Goal: Ask a question

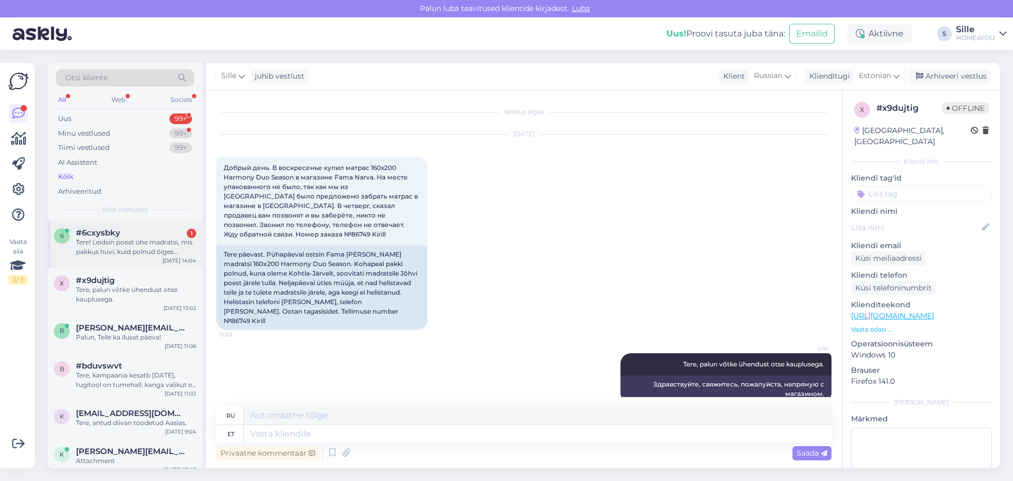
click at [125, 242] on div "Tere! Leidsin poest ühe madratsi, mis pakkus huvi, kuid polnud õiges mõõdus. Ku…" at bounding box center [136, 246] width 120 height 19
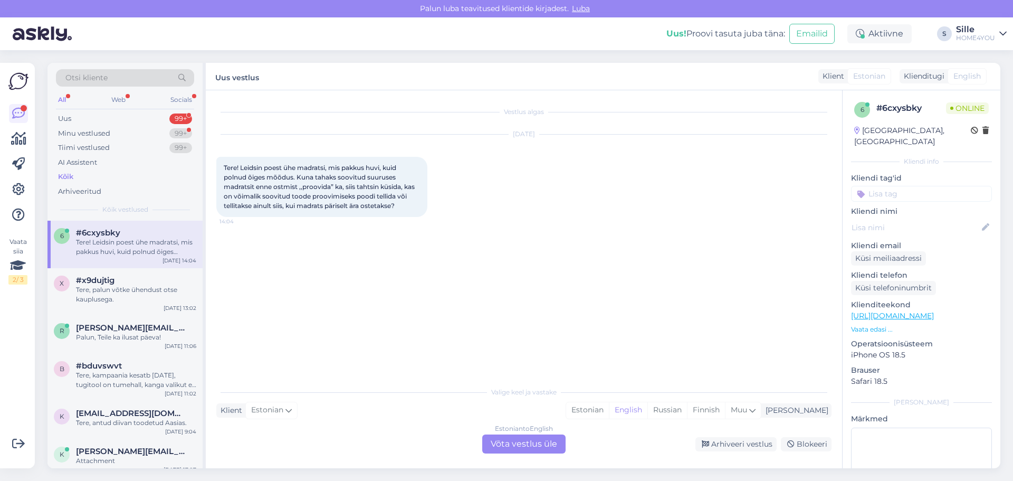
click at [860, 311] on link "[URL][DOMAIN_NAME]" at bounding box center [892, 315] width 83 height 9
click at [503, 441] on div "Estonian to English Võta vestlus üle" at bounding box center [523, 443] width 83 height 19
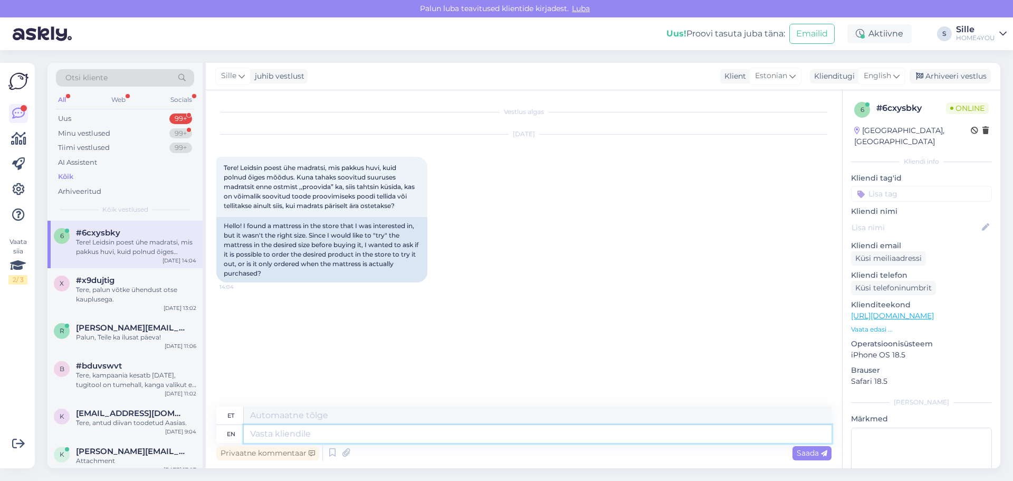
click at [410, 438] on textarea at bounding box center [538, 434] width 588 height 18
type textarea "Tere,"
type textarea "Tere"
type textarea "Tere, m"
type textarea "Tere,"
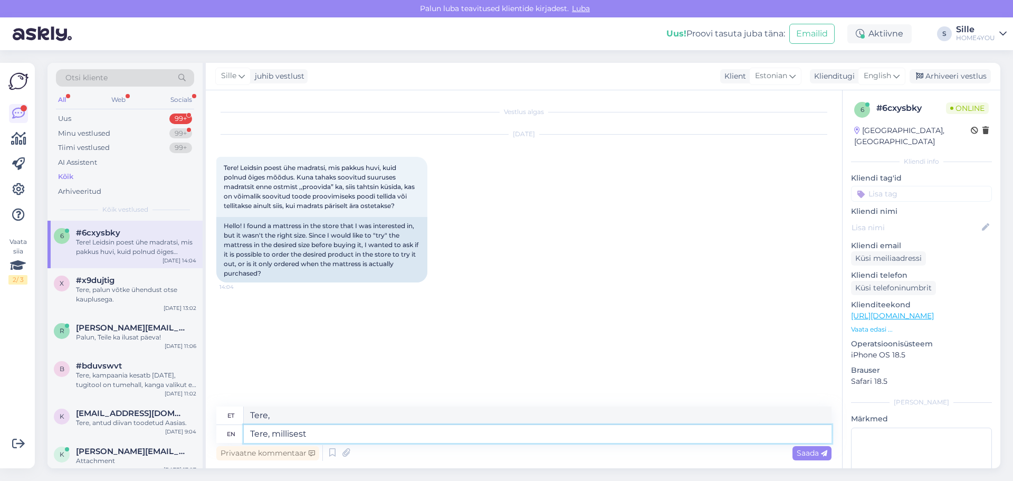
type textarea "Tere, millisest"
type textarea "Tere, millisest madr"
type textarea "Tere, millisest madratsist"
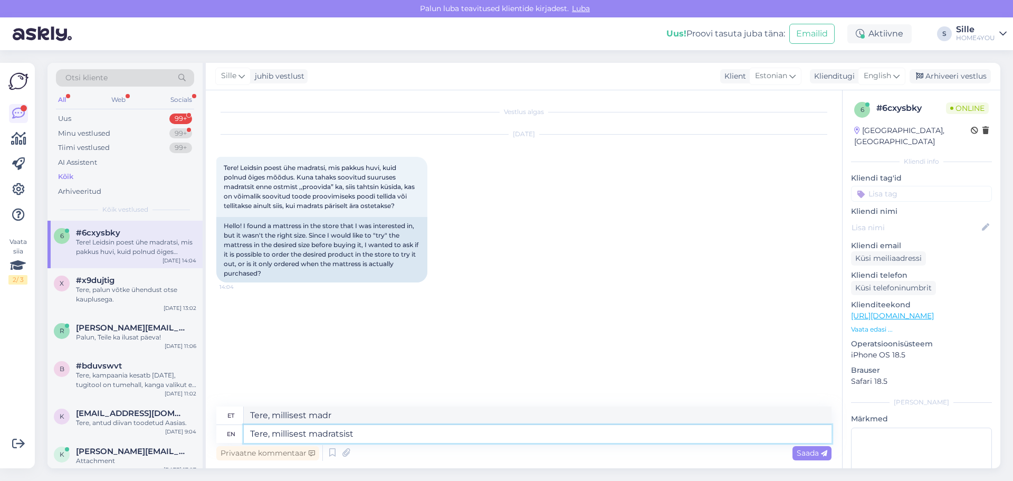
type textarea "Tere, millisest madratsist"
type textarea "Tere, millisest madratsist olete"
type textarea "Tere, millisest madratsist olete huvitatud"
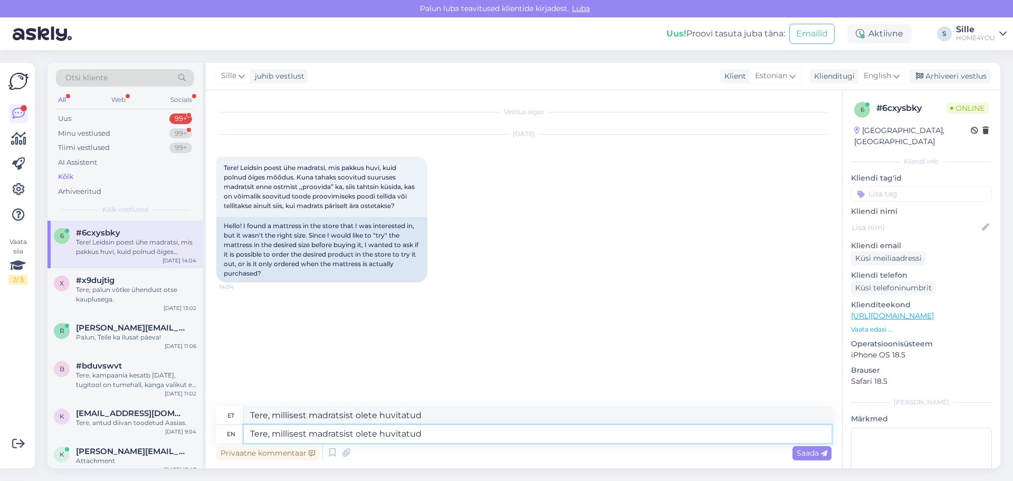
type textarea "Tere, millisest madratsist olete huvitatud?"
click at [810, 451] on span "Saada" at bounding box center [812, 452] width 31 height 9
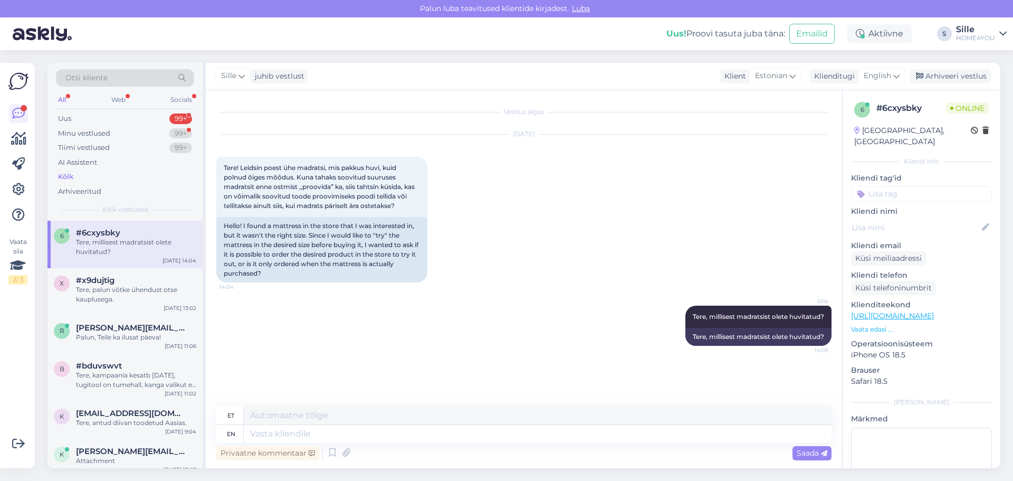
click at [723, 193] on div "[DATE] Tere! Leidsin poest ühe madratsi, mis pakkus huvi, kuid polnud õiges mõõ…" at bounding box center [523, 208] width 615 height 171
click at [811, 354] on span "14:05" at bounding box center [809, 350] width 40 height 8
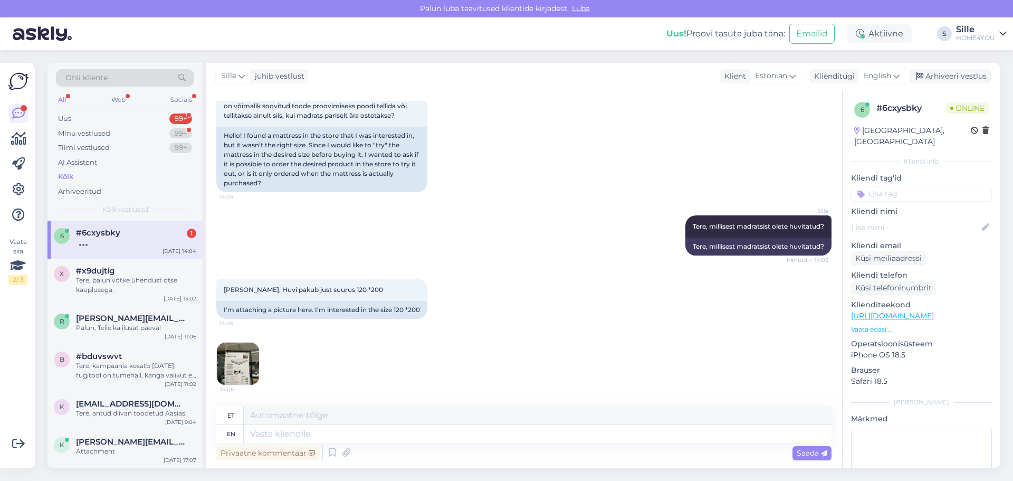
scroll to position [163, 0]
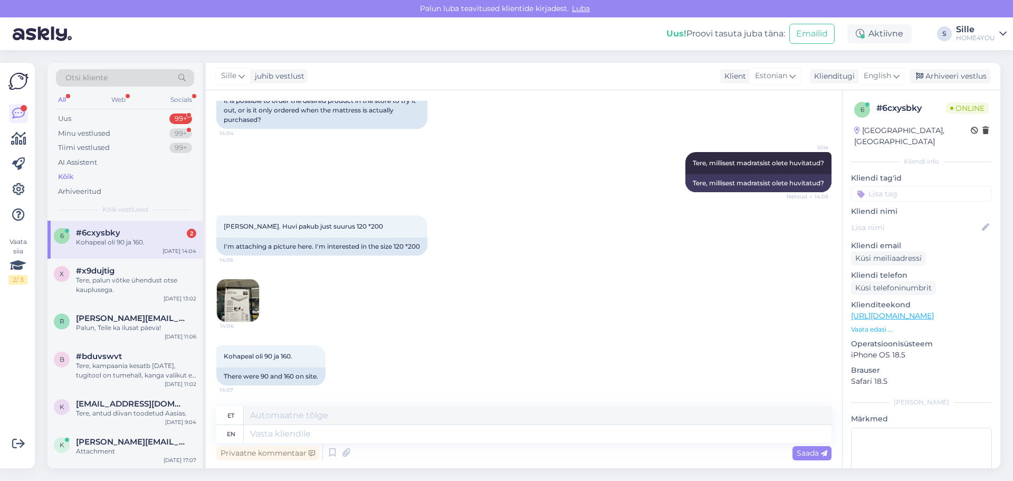
click at [160, 246] on div "Kohapeal oli 90 ja 160." at bounding box center [136, 241] width 120 height 9
click at [247, 294] on img at bounding box center [238, 300] width 42 height 42
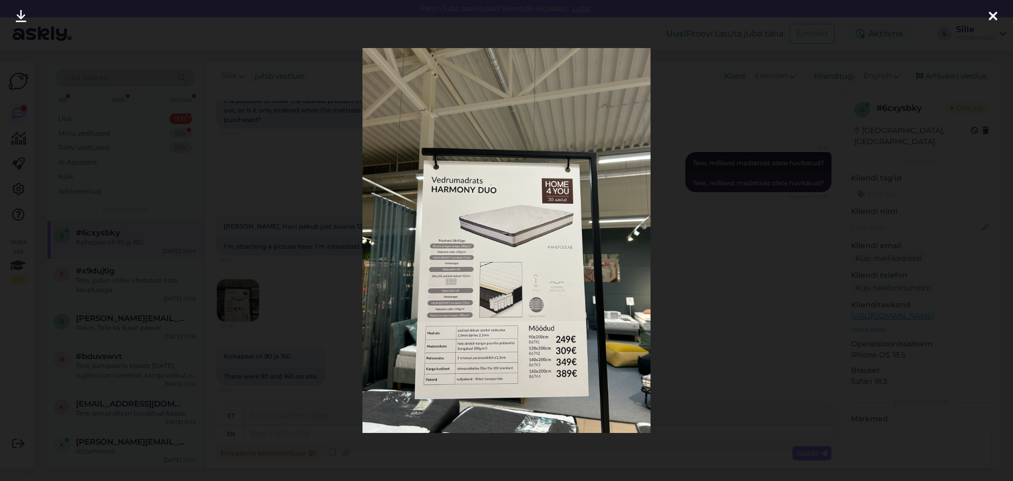
drag, startPoint x: 990, startPoint y: 15, endPoint x: 992, endPoint y: 22, distance: 7.4
click at [990, 15] on icon at bounding box center [993, 17] width 8 height 14
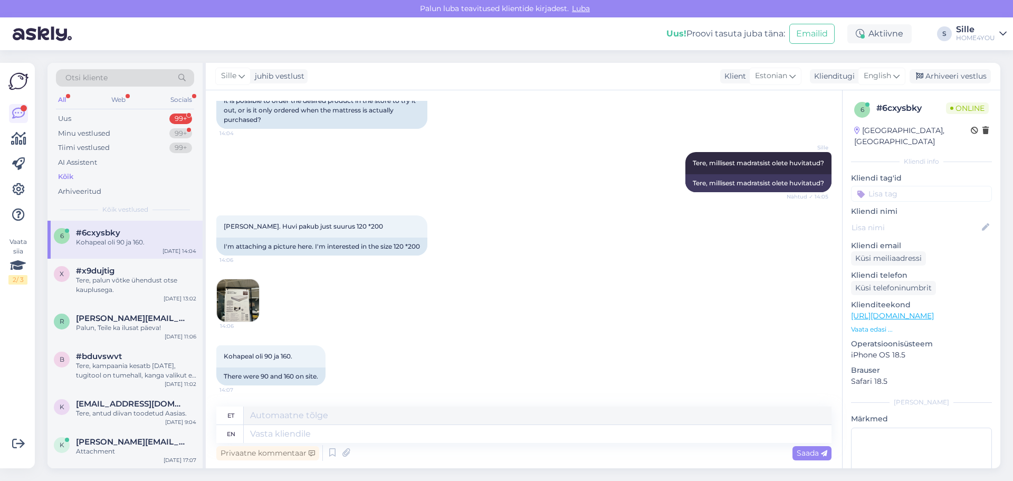
click at [239, 294] on img at bounding box center [238, 300] width 42 height 42
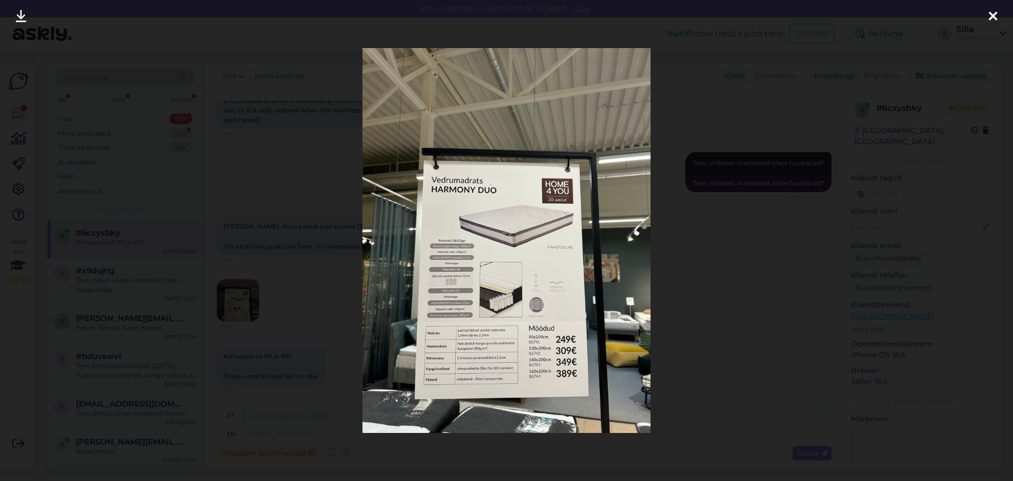
click at [988, 15] on div at bounding box center [993, 16] width 21 height 33
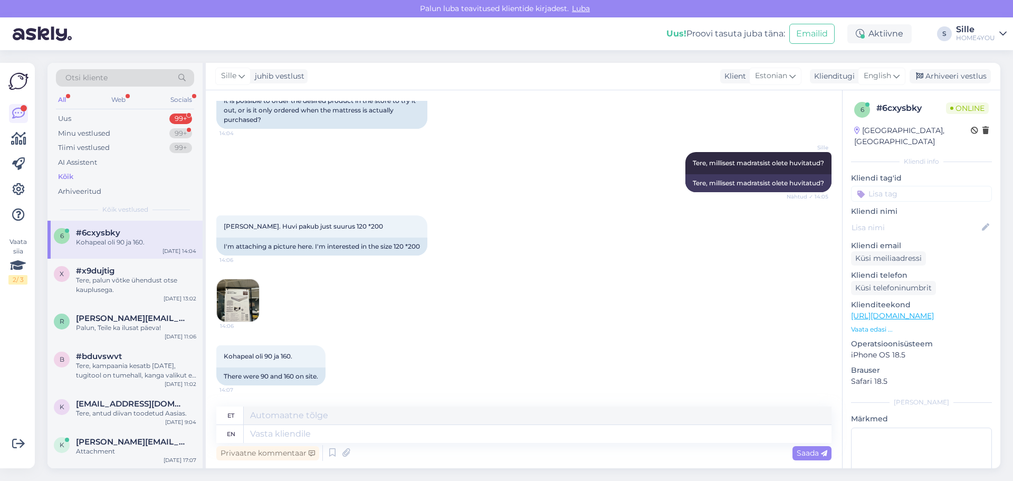
click at [486, 443] on div "Privaatne kommentaar Saada" at bounding box center [523, 453] width 615 height 20
click at [488, 441] on textarea at bounding box center [538, 434] width 588 height 18
type textarea "T"
type textarea "Toovitud"
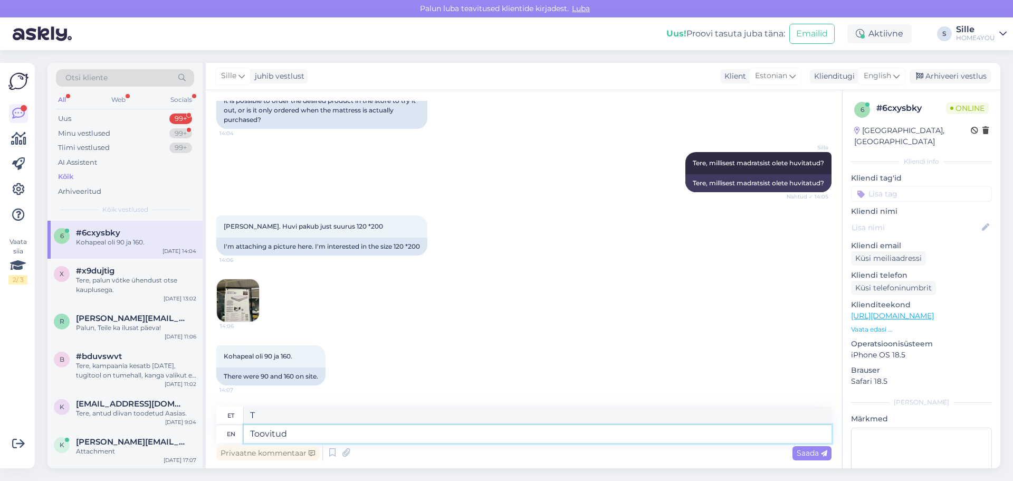
type textarea "Toovitud"
type textarea "Toovitud mõõdus"
type textarea "Toovitud mõõdustus"
type textarea "Toovitud mõõdus madrts"
type textarea "Toovitud mõõdustus madrts"
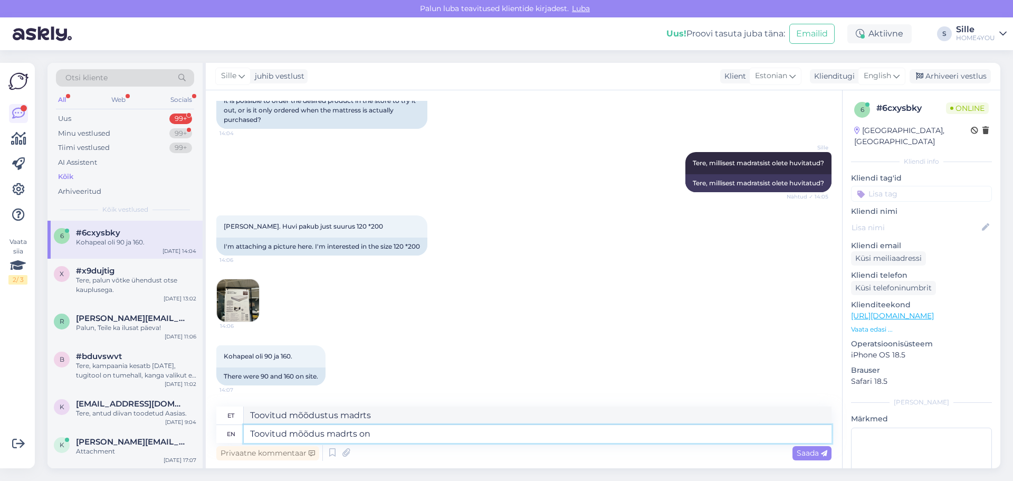
type textarea "Toovitud mõõdus madrts on j"
type textarea "Toovitud mõõdustus madrts on"
type textarea "Toovitud mõõdus madrts on järgmistes"
type textarea "Toovitud mõõdus madrts on järgmised"
type textarea "Toovitud mõõdus madrts on järgmistes kauplustes"
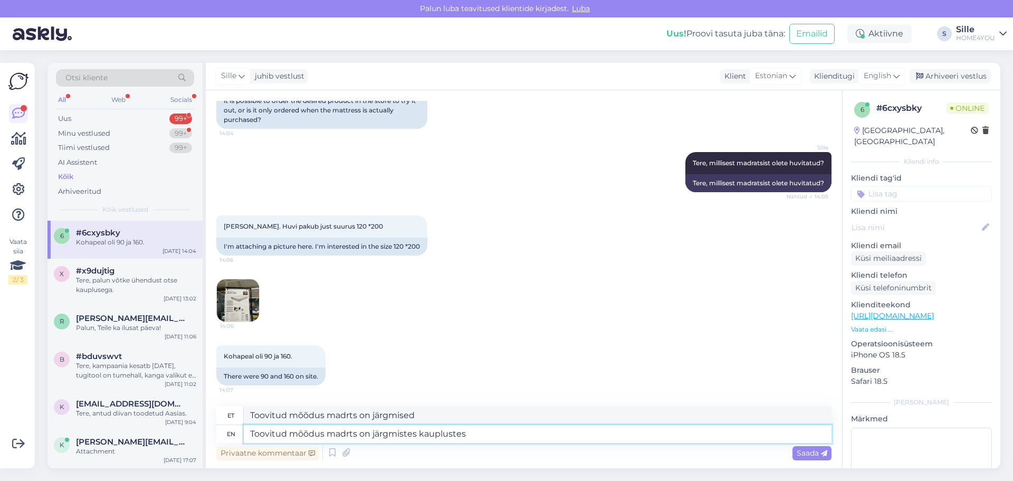
type textarea "Toovitud mõõdus madrts on järgmised kauplustes"
type textarea "Toovitud mõõdus madrts on järgmistes kauplustes:"
type textarea "Toovitud mõõdus madrts on järgmised kauplustes:"
type textarea "Toovitud mõõdus madrts on järgmistes kauplustes: Rocca"
type textarea "Toovitud mõõdus madrts on järgmised kauplused: [GEOGRAPHIC_DATA]"
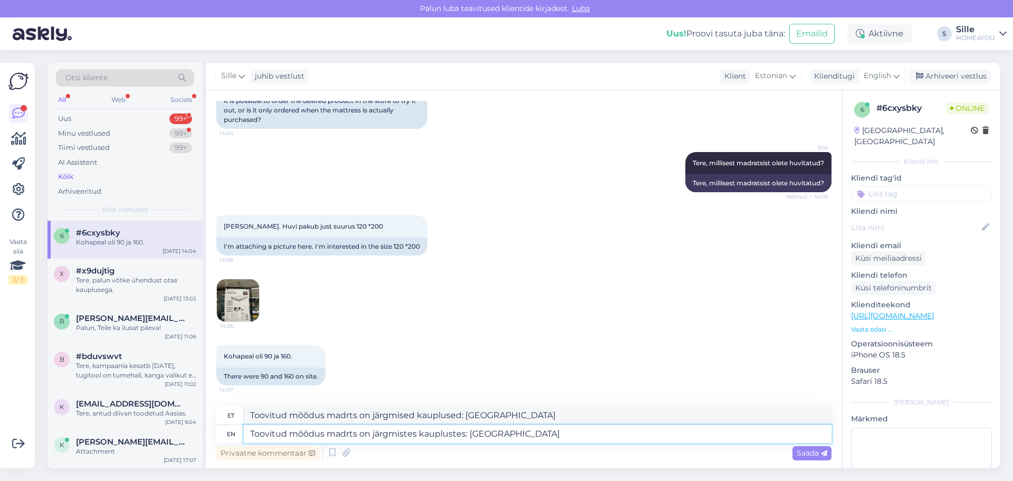
type textarea "Toovitud mõõdus madrts on järgmistes kauplustes: [GEOGRAPHIC_DATA]"
type textarea "Toovitud mõõdus madrts on järgmised kauplused: [GEOGRAPHIC_DATA]"
type textarea "Toovitud mõõdus madrts on järgmistes kauplustes: [GEOGRAPHIC_DATA] j"
type textarea "Toovitud mõõdus madrts on järgmised kauplused: [GEOGRAPHIC_DATA]"
type textarea "Toovitud mõõdus madrts on järgmistes kauplustes: [GEOGRAPHIC_DATA] ja"
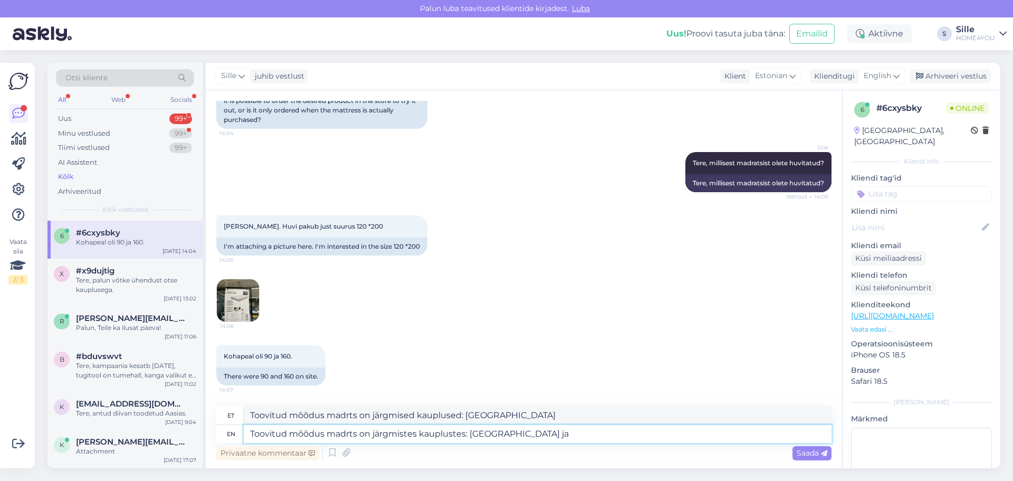
type textarea "Toovitud mõõdus madrts on järgmised kauplused: [GEOGRAPHIC_DATA] ja"
type textarea "Toovitud mõõdus madrts on järgmistes kauplustes: [GEOGRAPHIC_DATA] ja [GEOGRAPH…"
type textarea "Toovitud mõõdus madrts on järgmised kauplused: [GEOGRAPHIC_DATA] ja [GEOGRAPHIC…"
type textarea "Toovitud mõõdus madrts on järgmistes kauplustes: [GEOGRAPHIC_DATA] ja Tähesaju …"
type textarea "Toovitud mõõdus madrts on järgmised kauplustes: [GEOGRAPHIC_DATA] ja Tähesaju k…"
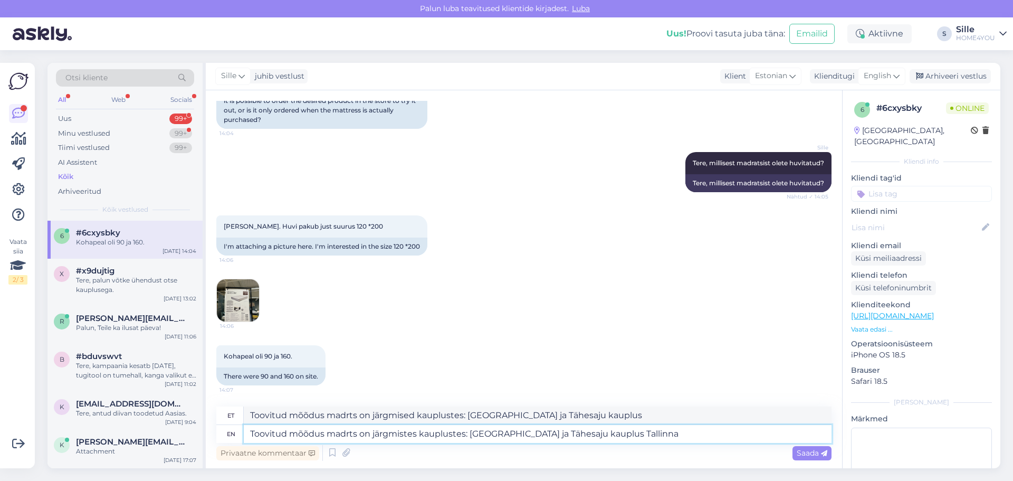
type textarea "Toovitud mõõdus madrts on järgmistes kauplustes: [GEOGRAPHIC_DATA] ja Tähesaju …"
type textarea "Toovitud mõõdus madrts on järgmised kauplused: [GEOGRAPHIC_DATA] ja Tähesaju ka…"
type textarea "Toovitud mõõdus madrts on järgmistes kauplustes: [GEOGRAPHIC_DATA] ja Tähesaju …"
type textarea "Toovitud mõõdus madrts on järgmised kauplustes: [GEOGRAPHIC_DATA] ja Tähesaju k…"
type textarea "Toovitud mõõdus madrts on järgmistes kauplustes: [GEOGRAPHIC_DATA] ja Tähesaju …"
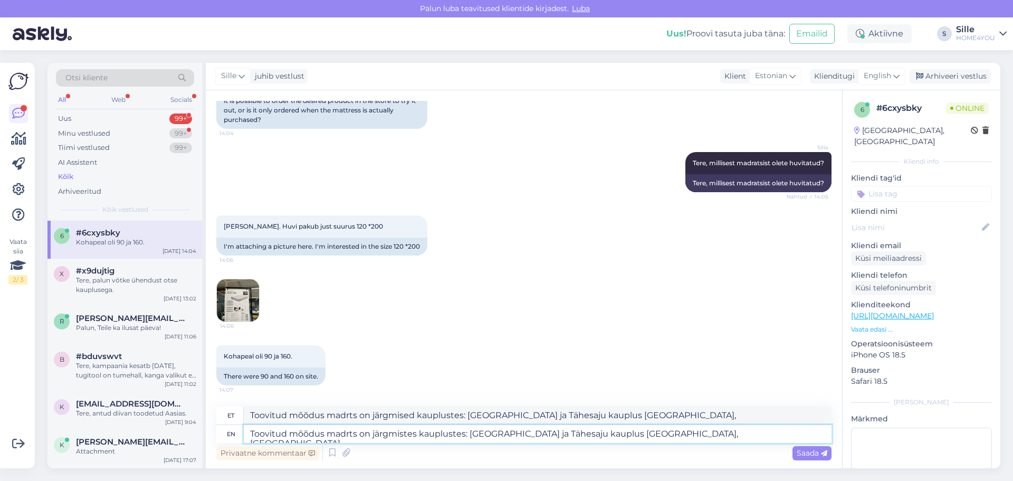
type textarea "Toovitud mõõdus madrts on järgmised kauplustes: [GEOGRAPHIC_DATA] ja Tähesaju k…"
type textarea "Toovitud mõõdus madrts on järgmistes kauplustes: [GEOGRAPHIC_DATA] ja Tähesaju …"
type textarea "Toovitud mõõdus madrts on järgmised kauplustes: [GEOGRAPHIC_DATA] ja Tähesaju k…"
type textarea "Toovitud mõõdus madrts on järgmistes kauplustes: [GEOGRAPHIC_DATA] ja Tähesaju …"
type textarea "Toovitud mõõdus madrts on järgmised kauplustes: [GEOGRAPHIC_DATA] ja Tähesaju k…"
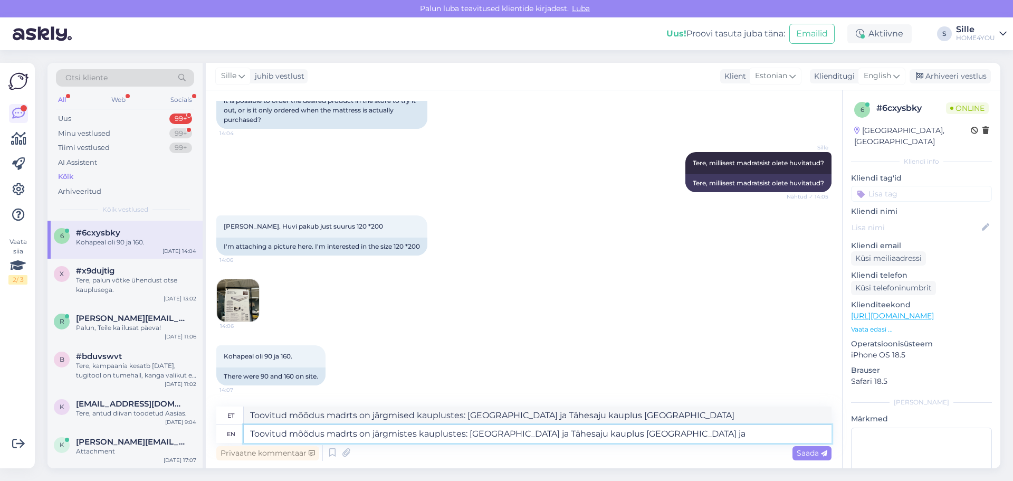
type textarea "Toovitud mõõdus madrts on järgmistes kauplustes: [GEOGRAPHIC_DATA] ja Tähesaju …"
type textarea "Toovitud mõõdus madrts on järgmised kauplustes: [GEOGRAPHIC_DATA] ja Tähesaju k…"
type textarea "Toovitud mõõdus madrts on järgmistes kauplustes: [GEOGRAPHIC_DATA] ja Tähesaju …"
type textarea "Toovitud mõõdus madrts on järgmised kauplused: [GEOGRAPHIC_DATA] ja Tähesaju ka…"
type textarea "Toovitud mõõdus madrts on järgmistes kauplustes: [GEOGRAPHIC_DATA] ja Tähesaju …"
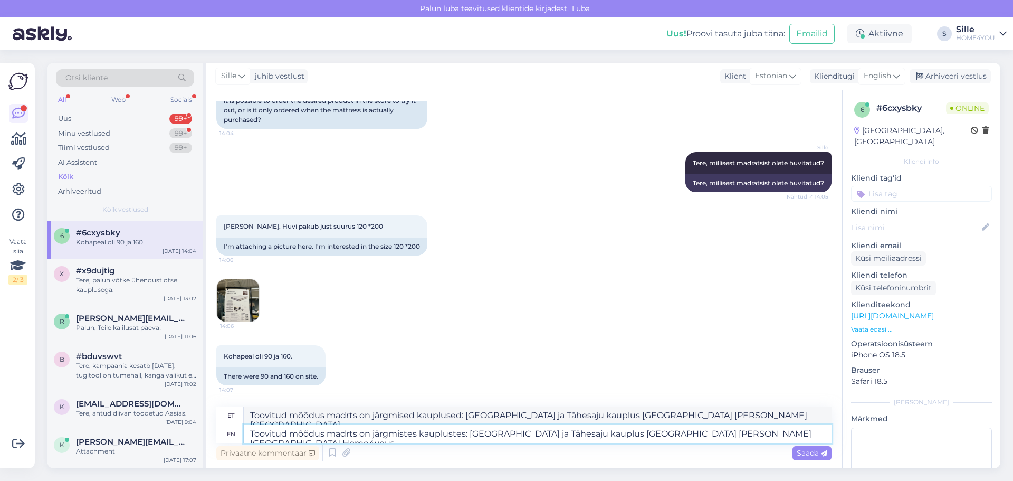
type textarea "Toovitud mõõdus madrts on järgmised kauplused: [GEOGRAPHIC_DATA] ja Tähesaju ka…"
type textarea "Toovitud mõõdus madrts on järgmistes kauplustes: [GEOGRAPHIC_DATA] ja Tähesaju …"
type textarea "Toovitud mõõdus madrts on järgmised kauplustes: [GEOGRAPHIC_DATA] ja Tähesaju k…"
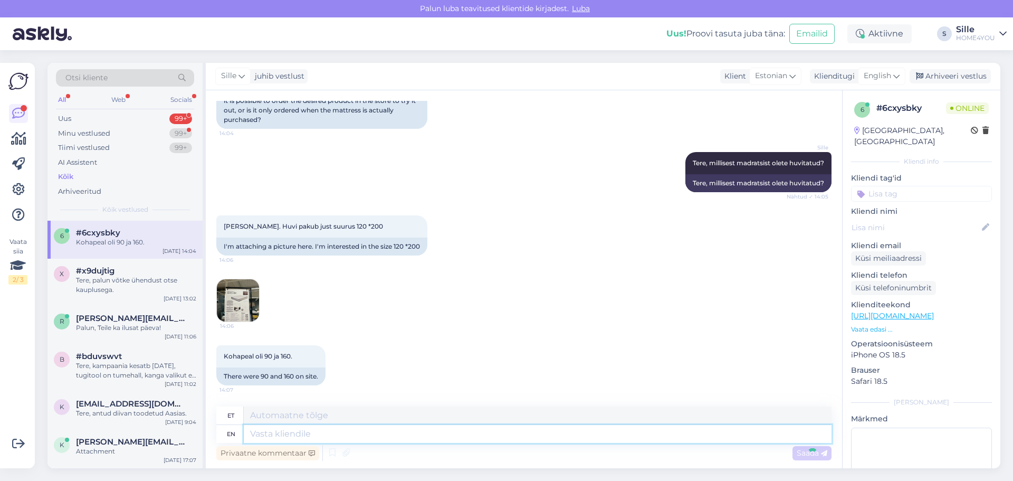
scroll to position [245, 0]
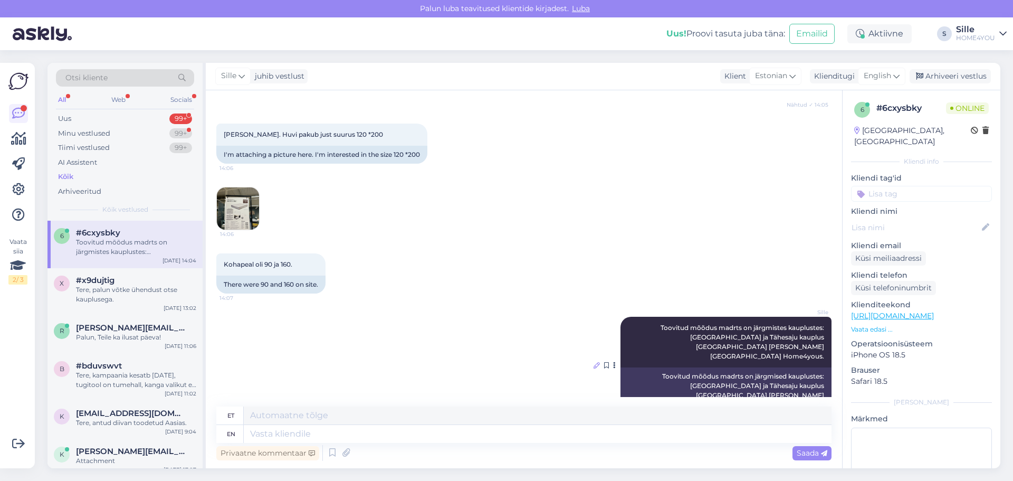
drag, startPoint x: 630, startPoint y: 343, endPoint x: 590, endPoint y: 353, distance: 41.5
click at [594, 362] on icon at bounding box center [597, 365] width 6 height 6
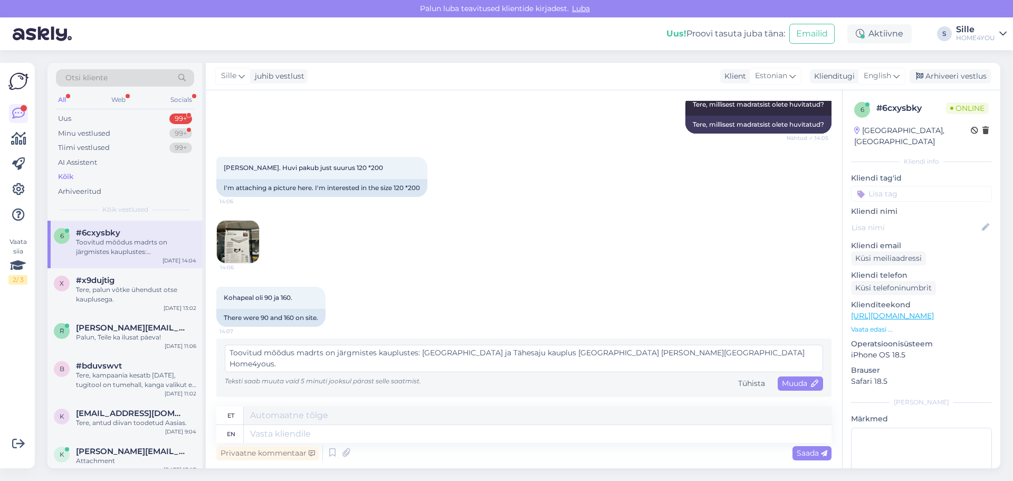
scroll to position [222, 0]
click at [235, 350] on textarea "Toovitud mõõdus madrts on järgmistes kauplustes: [GEOGRAPHIC_DATA] ja Tähesaju …" at bounding box center [524, 358] width 598 height 27
click at [318, 351] on textarea "Soovitud mõõdus madrts on järgmistes kauplustes: [GEOGRAPHIC_DATA] ja Tähesaju …" at bounding box center [524, 358] width 598 height 27
type textarea "Soovitud mõõdus madrats on järgmistes kauplustes: [GEOGRAPHIC_DATA] ja Tähesaju…"
click at [800, 380] on span "Muuda" at bounding box center [800, 382] width 37 height 9
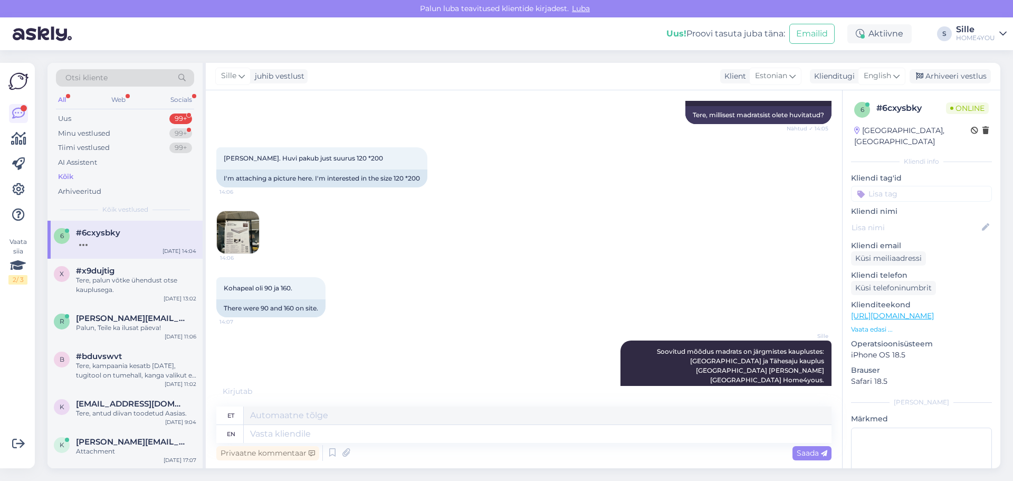
click at [69, 180] on div "Kõik" at bounding box center [65, 177] width 15 height 11
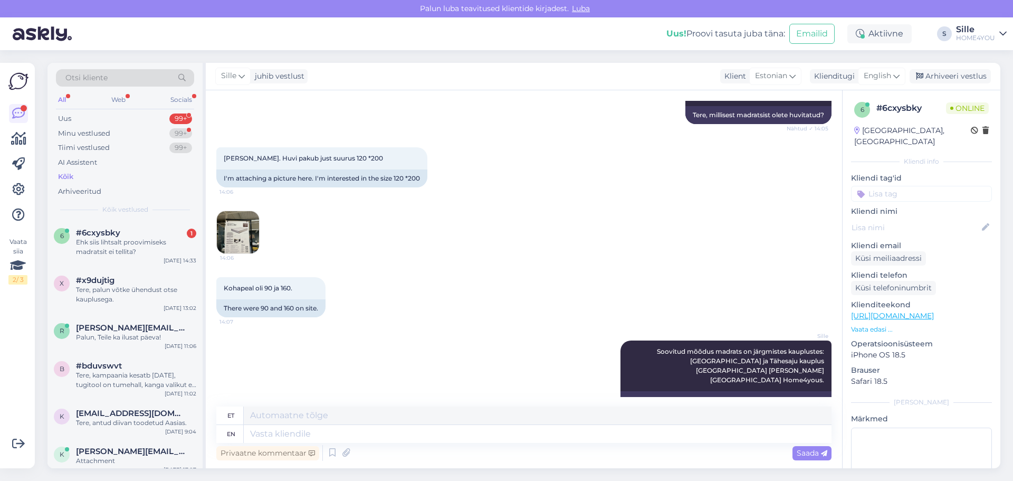
scroll to position [309, 0]
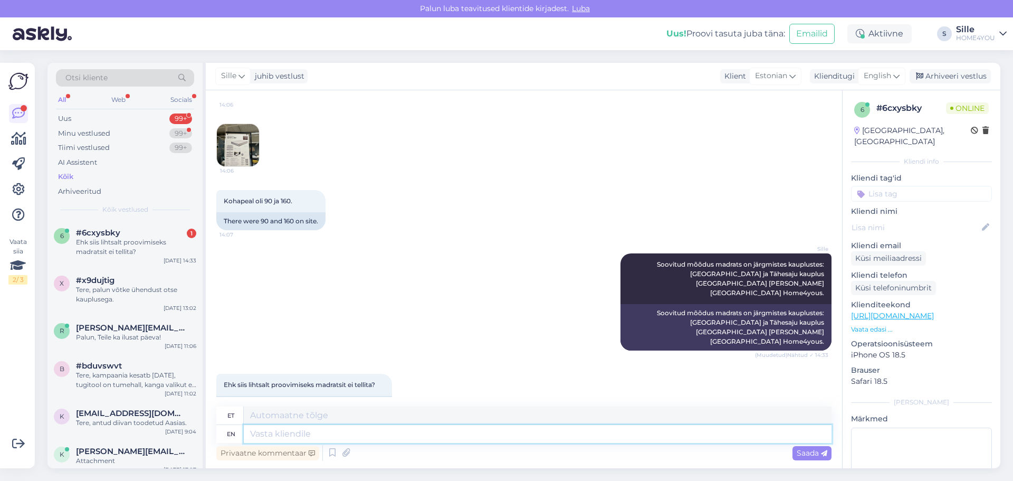
click at [507, 437] on textarea at bounding box center [538, 434] width 588 height 18
type textarea "s"
type textarea "nendes p"
type textarea "nendes"
type textarea "nendes poo"
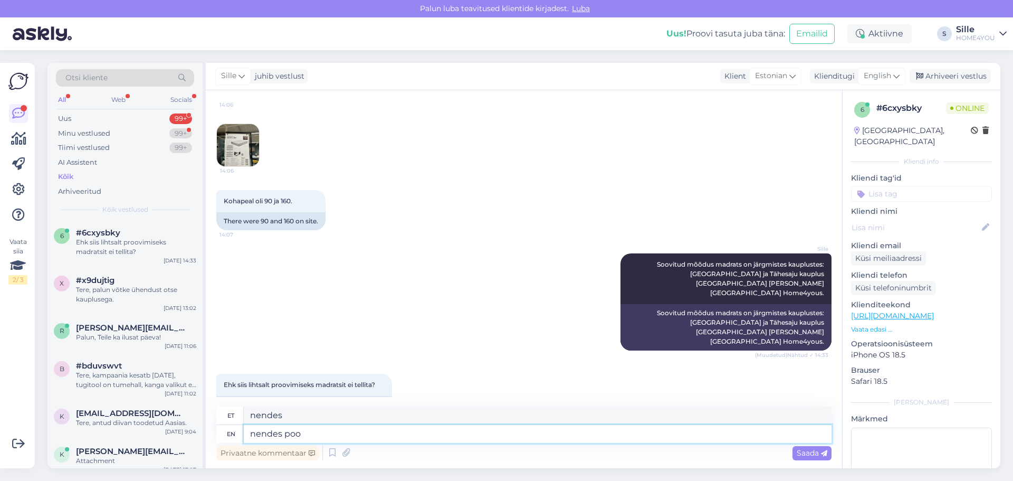
type textarea "nendes poo"
type textarea "nendes p"
type textarea "nendes po"
type textarea "nendes p"
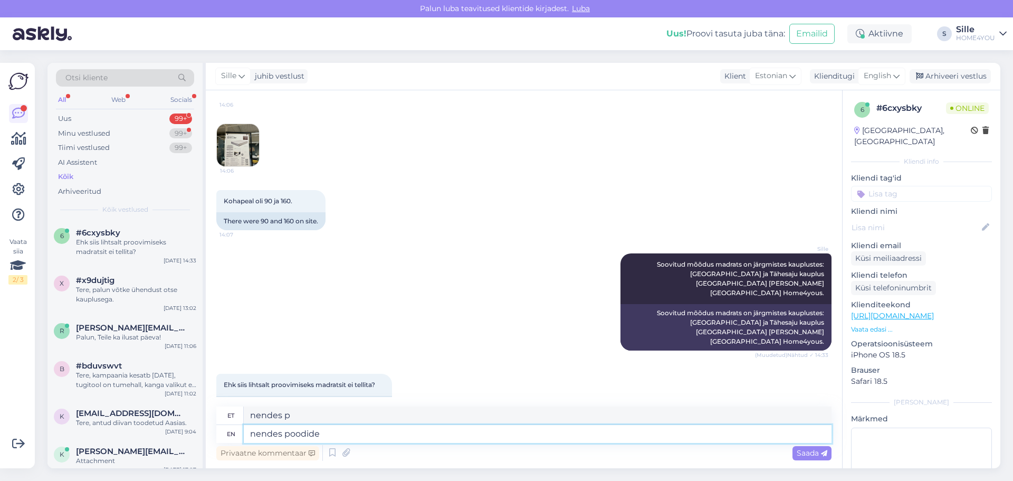
type textarea "nendes poodides"
type textarea "nendes poodides o"
type textarea "nendes poodides on"
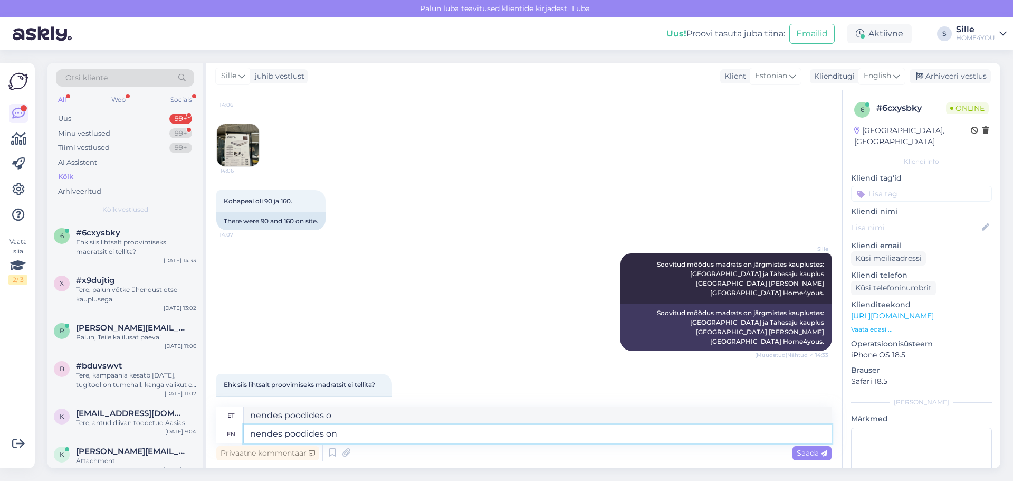
type textarea "nendes poodides on"
type textarea "nendes poodides on olema s"
type textarea "nendes poodides on olemas"
type textarea "nendes poodides on olema ssama"
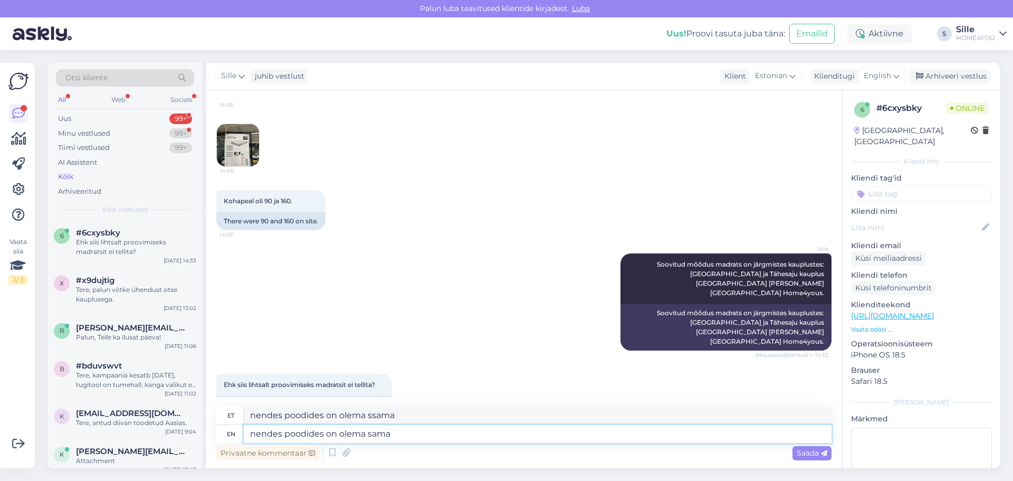
type textarea "nendes poodides on olema sama m"
type textarea "nendes poodides on olemas sama"
type textarea "nendes poodides on olema sama madrts"
type textarea "nendes poodides on olema sama madrts ainult"
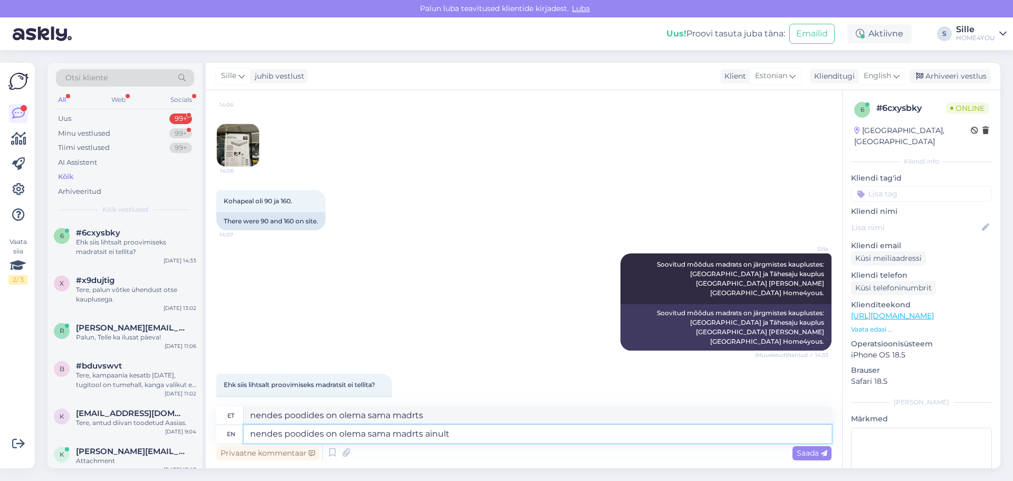
type textarea "nendes poodides on olema sama madrts ainult"
type textarea "nendes poodides on olema sama ma"
type textarea "nendes poodides on olema sama madrts"
type textarea "nendes poodides on olema"
type textarea "nendes poodides on olemas"
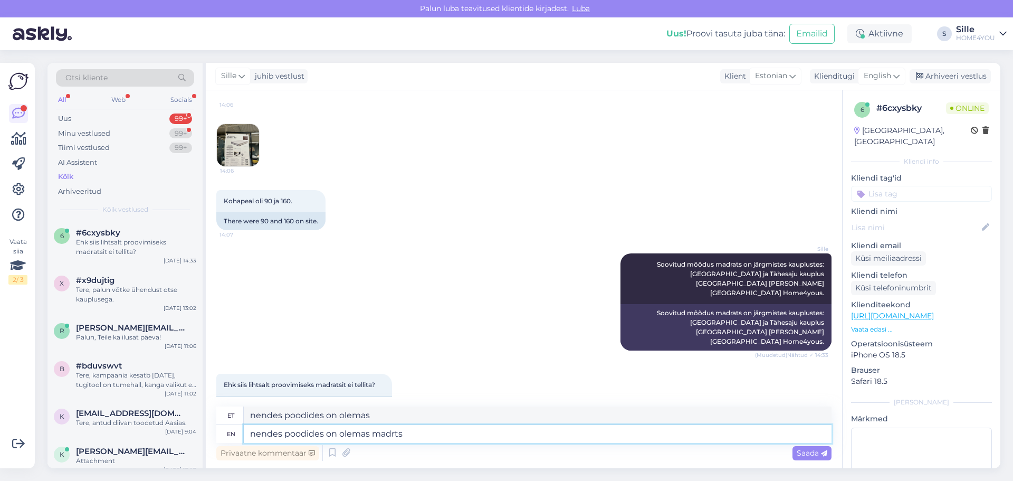
type textarea "nendes poodides on olemas madrts"
type textarea "nendes poodides on olemas madrts proovimisek"
type textarea "nendes poodides on olemas madrts proovimiseks"
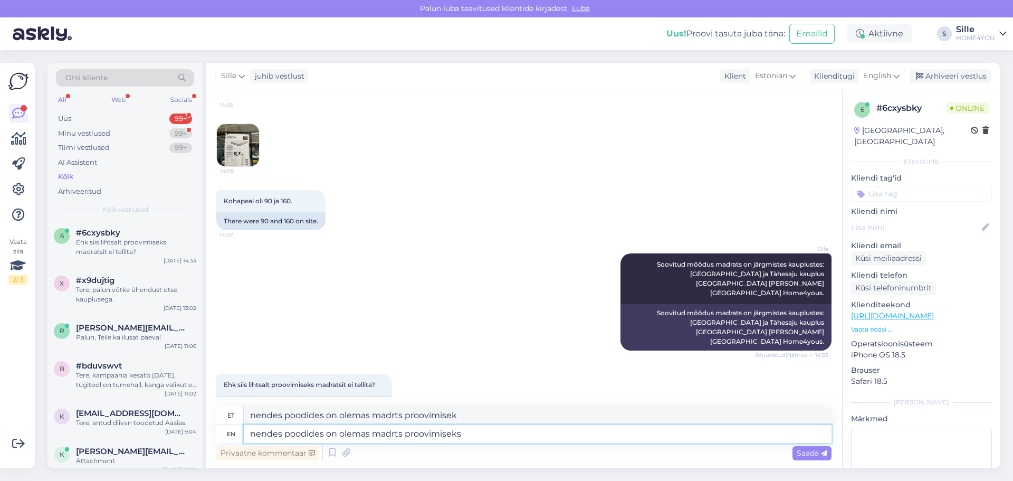
type textarea "nende poodides on olemas madrts proovimiseks"
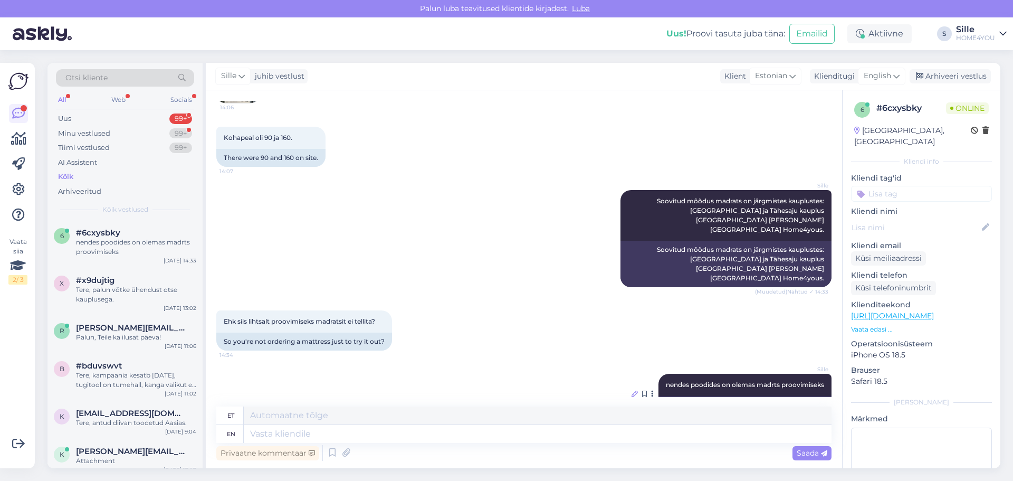
click at [632, 391] on icon at bounding box center [635, 394] width 6 height 6
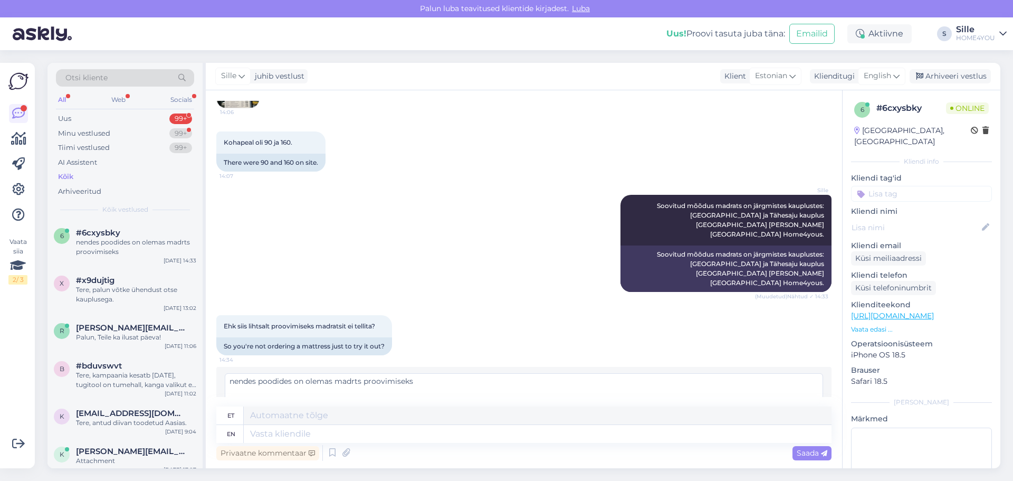
click at [356, 373] on textarea "nendes poodides on olemas madrts proovimiseks" at bounding box center [524, 386] width 598 height 27
type textarea "nendes poodides on olemas madrats proovimiseks"
click at [786, 407] on span "Muuda" at bounding box center [800, 411] width 37 height 9
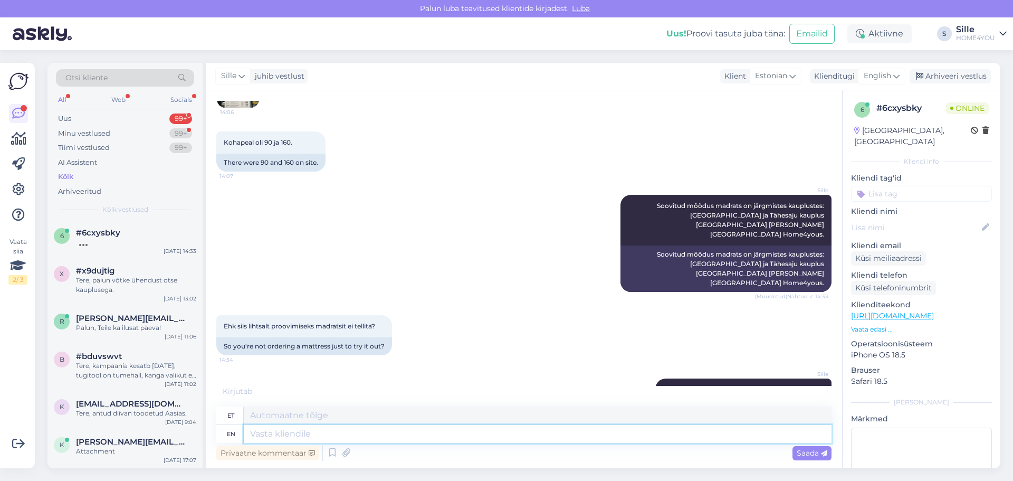
click at [362, 434] on textarea at bounding box center [538, 434] width 588 height 18
type textarea "ja"
type textarea "jah"
type textarea "j"
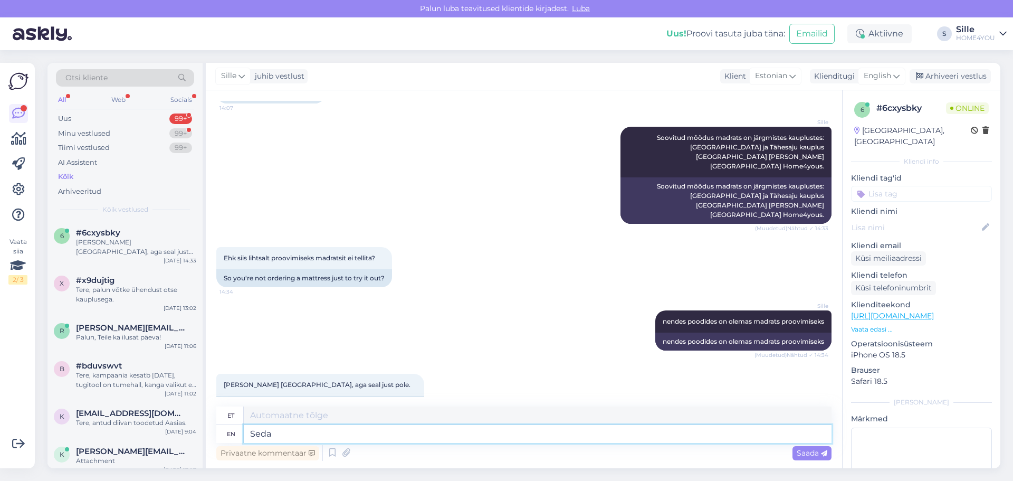
type textarea "Seda"
type textarea "[PERSON_NAME] u"
type textarea "[PERSON_NAME]"
type textarea "[PERSON_NAME] uurima"
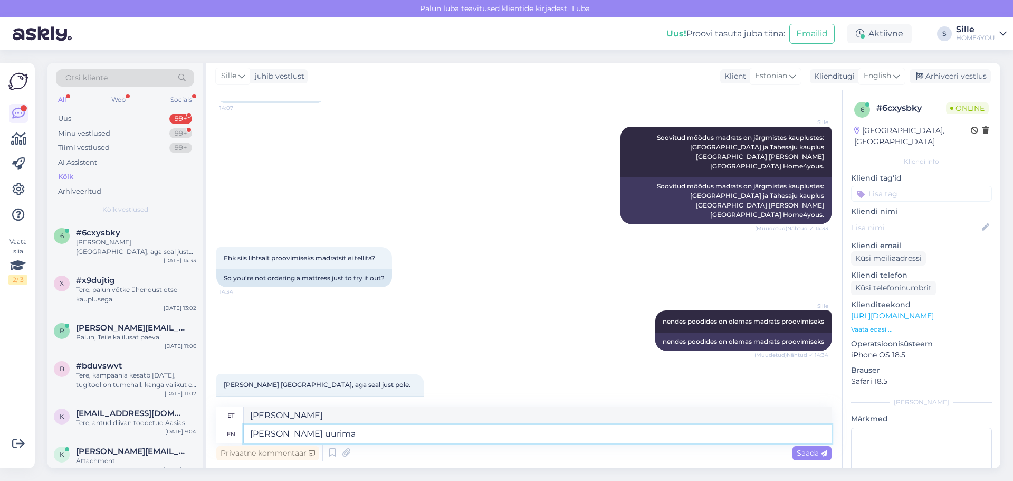
type textarea "[PERSON_NAME] uurimist"
type textarea "[PERSON_NAME]"
type textarea "Seda"
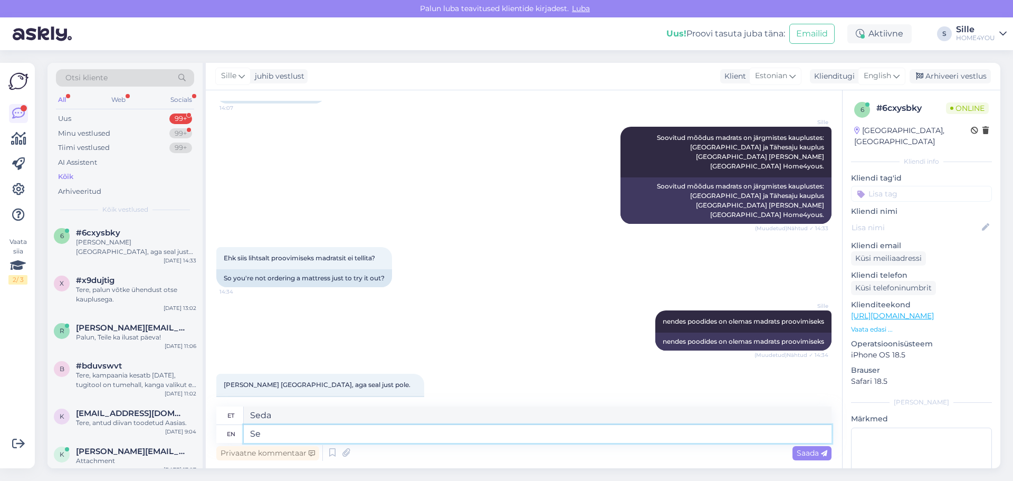
type textarea "S"
type textarea "Kui ka"
type textarea "[PERSON_NAME]"
type textarea "Kui kaupluses"
type textarea "Kui kauplused"
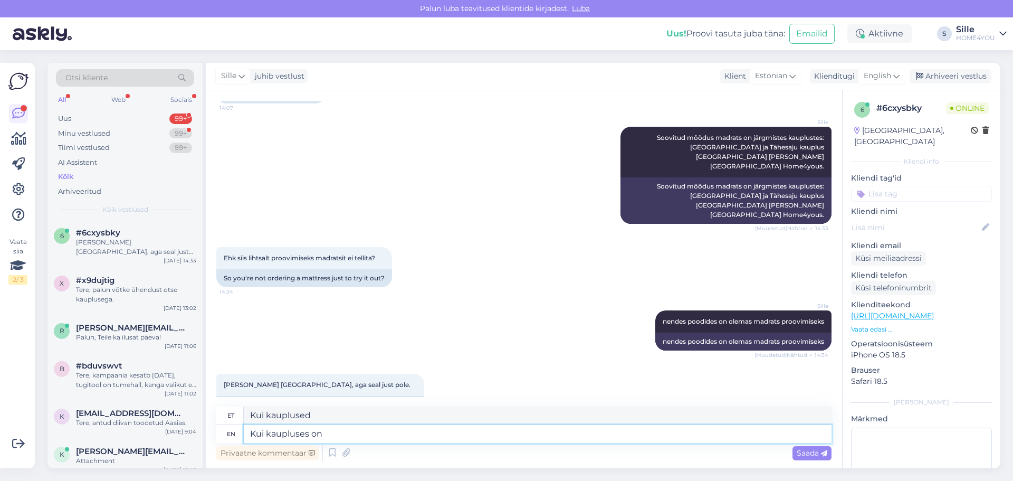
type textarea "Kui kaupluses on s"
type textarea "Kui kaupluses on"
type textarea "Kui kaupluses on sama"
type textarea "Kui kauplused on [PERSON_NAME]"
type textarea "Kui kaupluses on sama madrts"
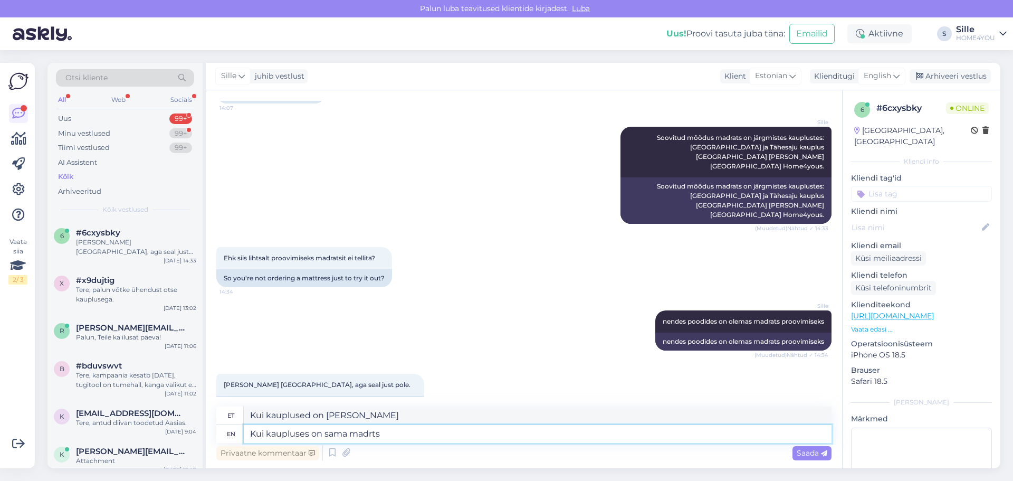
type textarea "Kui kauplused on [PERSON_NAME] madrts"
type textarea "Kui kaupluses on sama madrts teine m"
type textarea "Kui kaupluses on sama madrts teine"
type textarea "Kui kaupluses on sama madrts teine mõõt"
type textarea "Kui kaupluses on sama madrts teine ​​mõõt"
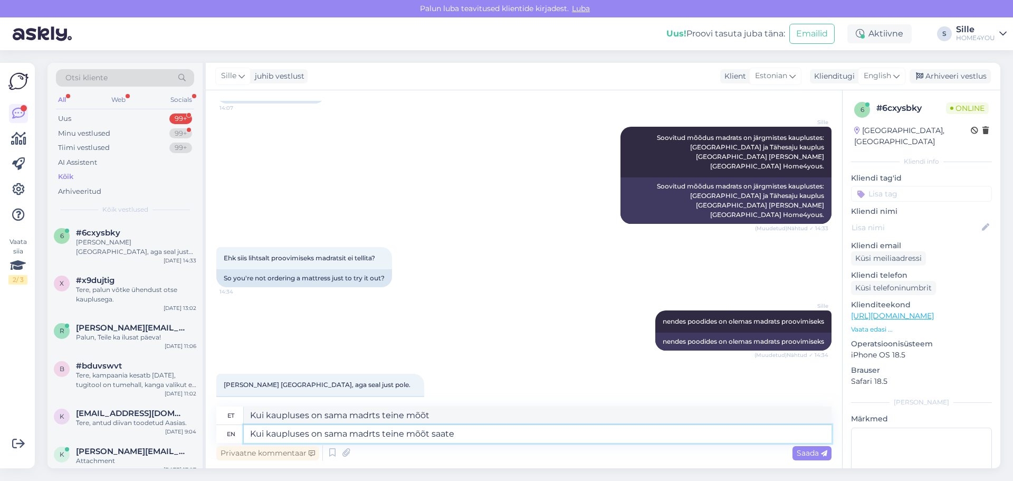
type textarea "Kui kaupluses on sama madrts teine mõõt saate"
type textarea "Kui kaupluses on sama madrts teine ​​mõõt saates"
type textarea "Kui kaupluses on sama madrts teine mõõt saate ju"
type textarea "Kui kaupluses on sama madrts teine ​​mõõt saate ju"
type textarea "Kui kaupluses on sama madrts teine mõõt saate"
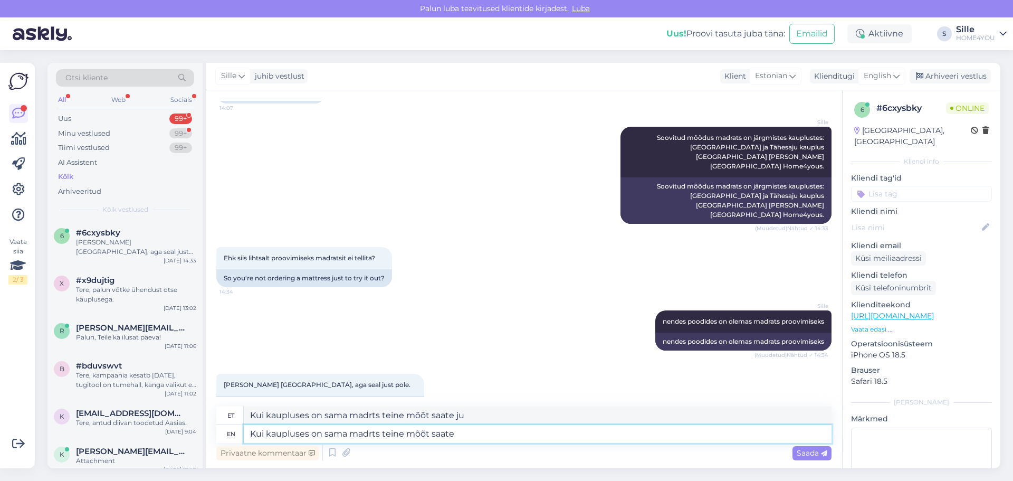
type textarea "Kui kaupluses on sama madrts teine ​​mõõt saates"
type textarea "Kui kaupluses on sama madrts teine mõõt saate ära"
type textarea "Kui kaupluses on sama madrts teine ​​mõõt saate ära"
type textarea "Kui kaupluses on sama madrts teine mõõt saate ära proovida"
type textarea "Kui kaupluses on sama madrts teine ​​mõõt saate ära proovida"
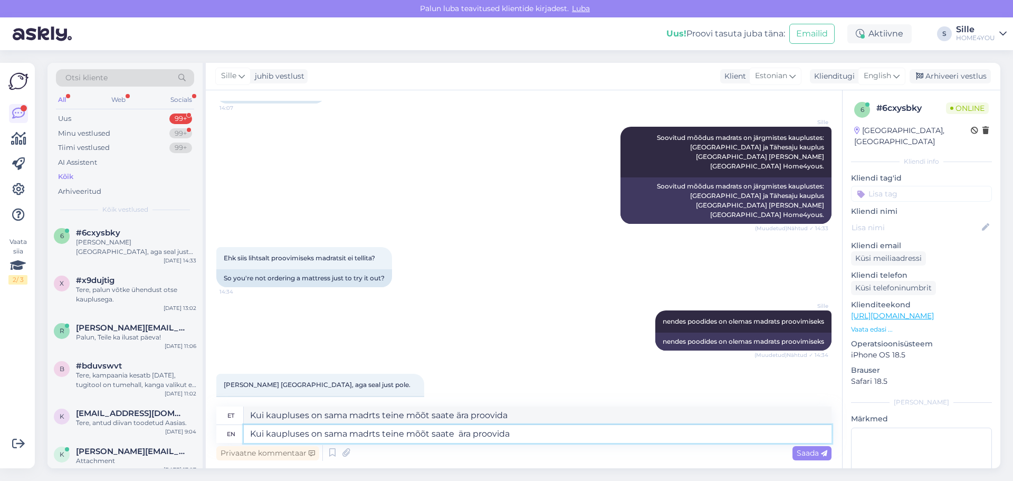
click at [375, 434] on textarea "Kui kaupluses on sama madrts teine mõõt saate ära proovida" at bounding box center [538, 434] width 588 height 18
click at [373, 433] on textarea "Kui kaupluses on sama madrts teine mõõt saate ära proovida" at bounding box center [538, 434] width 588 height 18
type textarea "Kui kaupluses on sama madrats teine mõõt saate ära proovida"
type textarea "Kui kaupluses on sama madrats teine ​​mõõt saate ära proovida"
click at [538, 439] on textarea "Kui kaupluses on sama madrats teine mõõt saate ära proovida" at bounding box center [538, 434] width 588 height 18
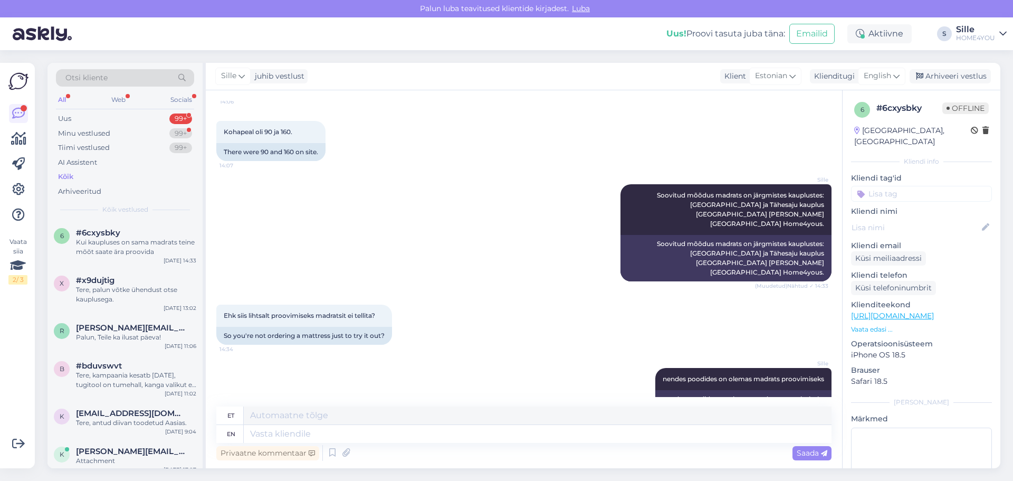
scroll to position [307, 0]
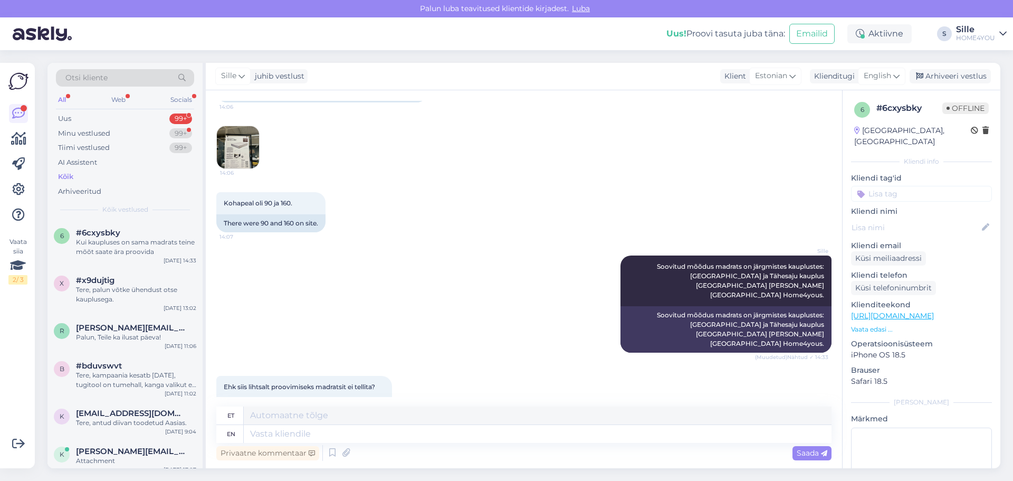
click at [221, 162] on img at bounding box center [238, 147] width 42 height 42
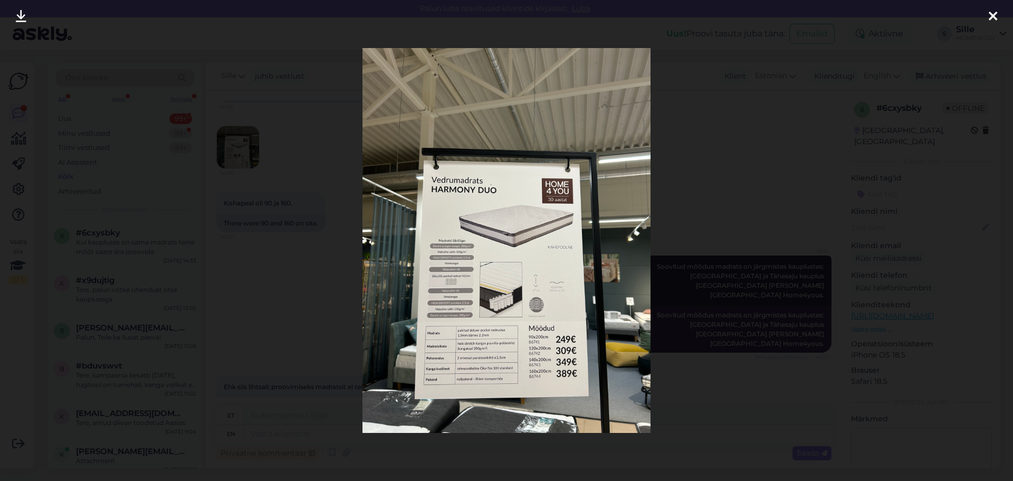
click at [997, 15] on div at bounding box center [993, 16] width 21 height 33
